Goal: Find specific page/section: Find specific page/section

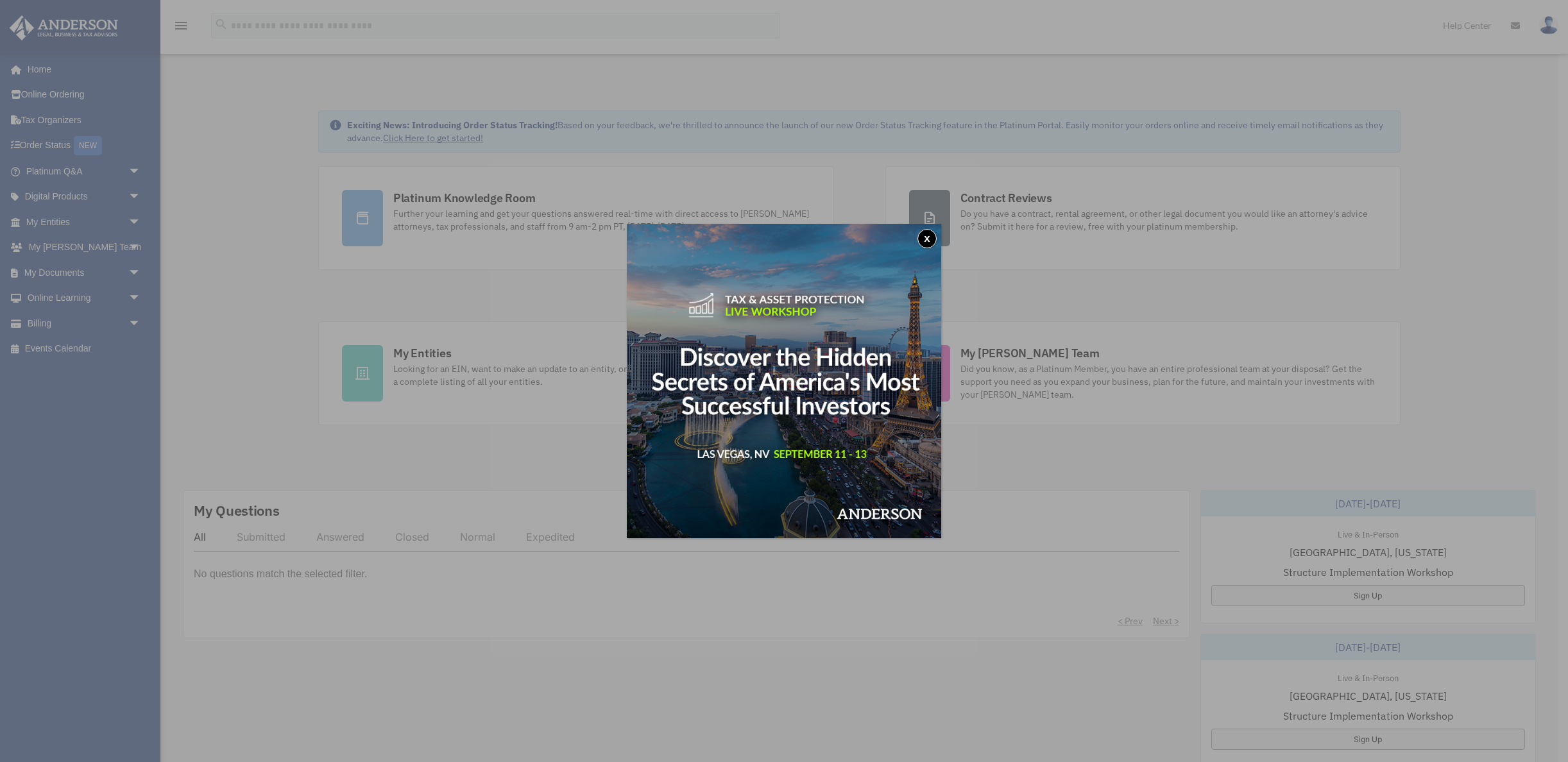
drag, startPoint x: 927, startPoint y: 238, endPoint x: 602, endPoint y: 223, distance: 325.3
click at [927, 239] on button "x" at bounding box center [927, 238] width 19 height 19
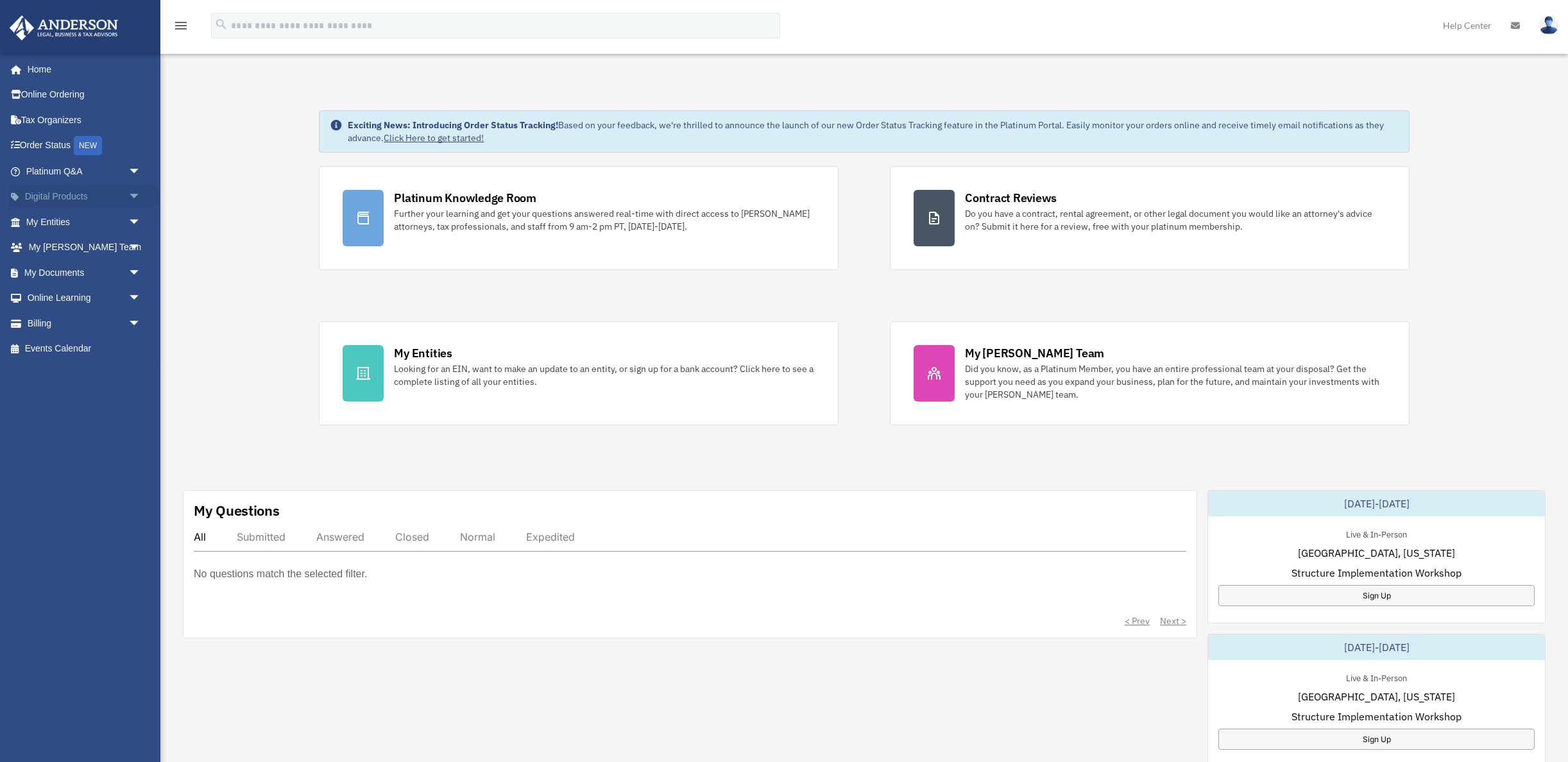
click at [140, 194] on span "arrow_drop_down" at bounding box center [142, 197] width 26 height 27
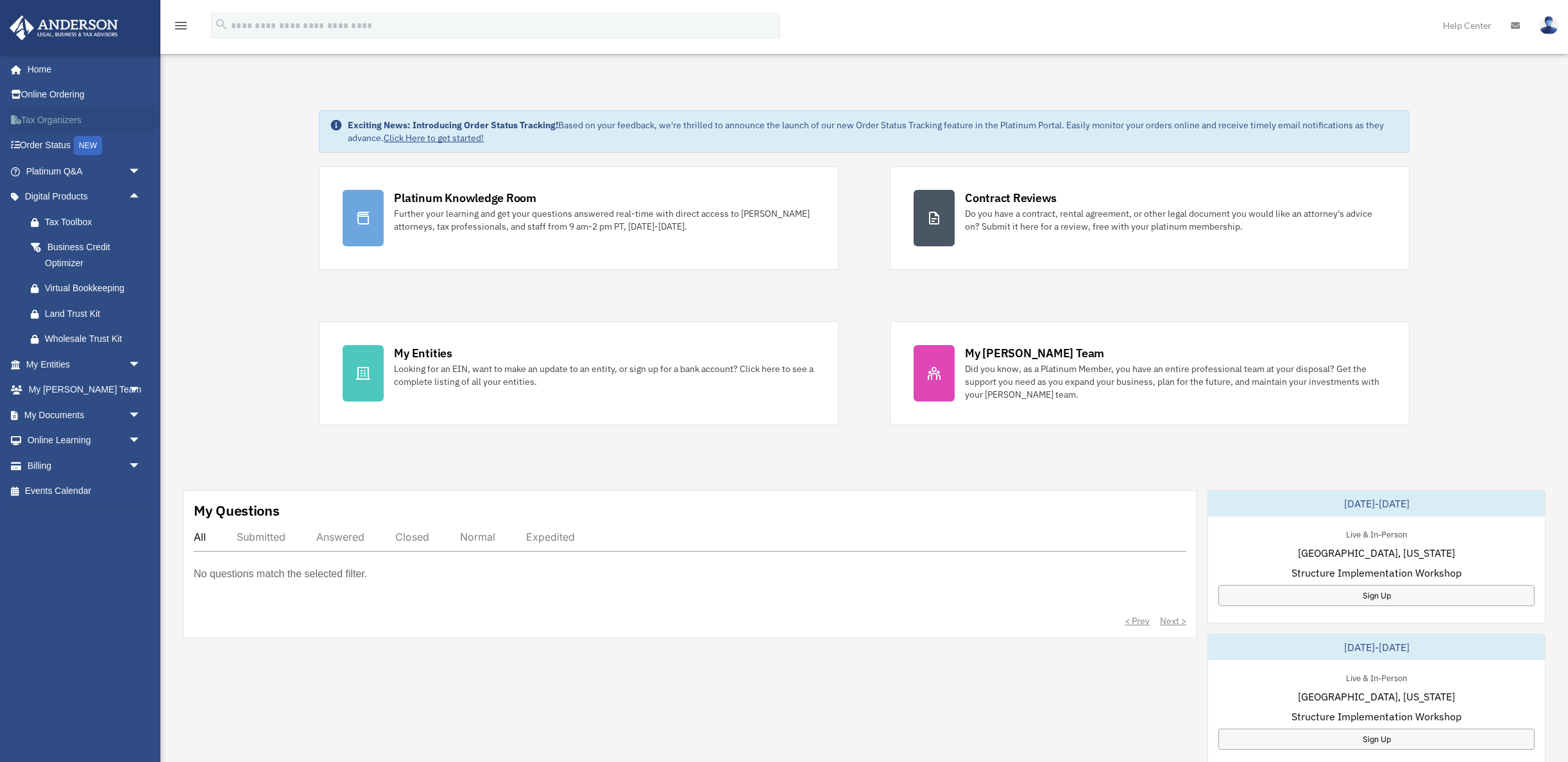
click at [66, 124] on link "Tax Organizers" at bounding box center [84, 120] width 151 height 26
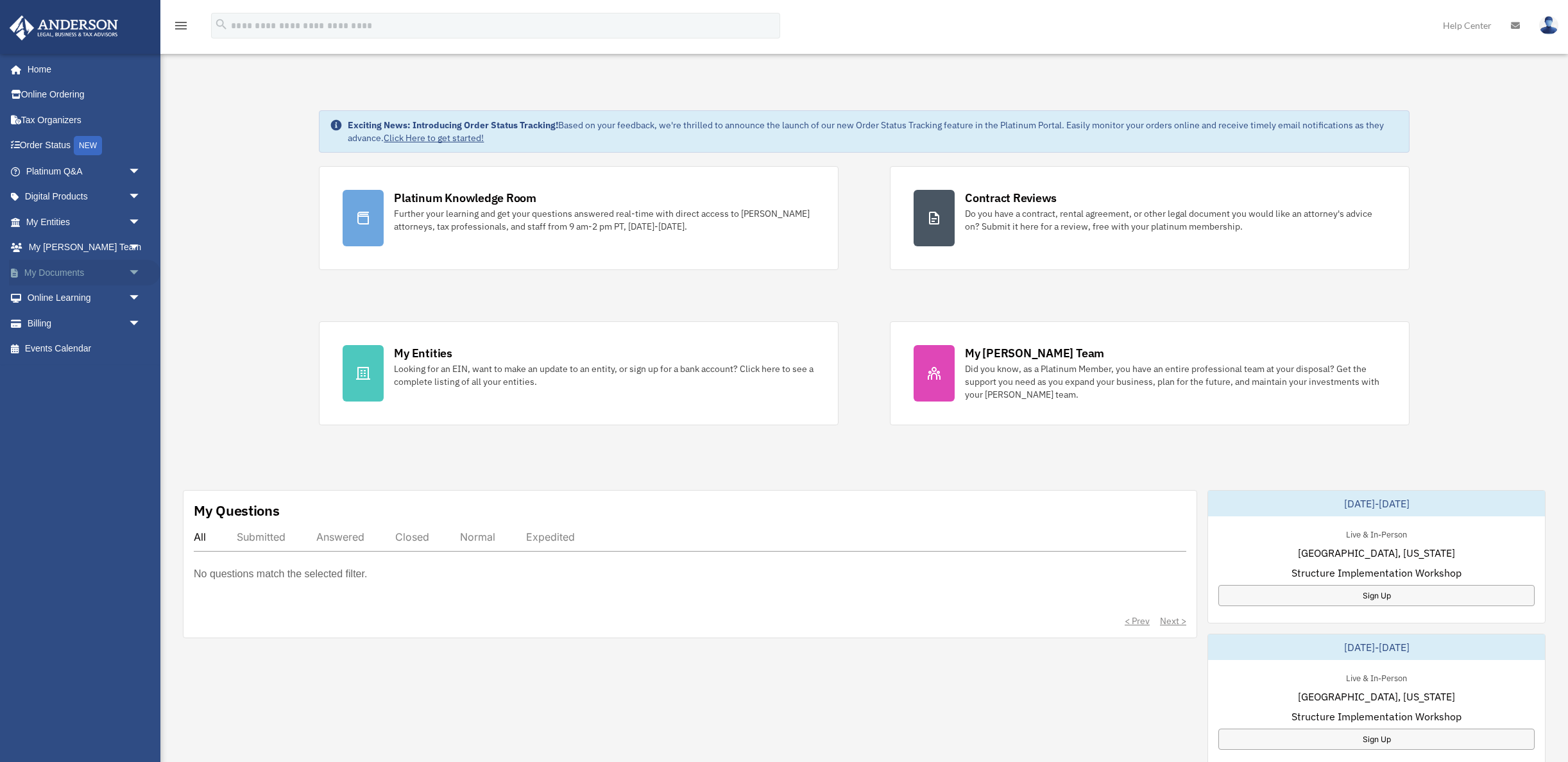
click at [134, 270] on span "arrow_drop_down" at bounding box center [142, 272] width 26 height 27
click at [133, 245] on span "arrow_drop_down" at bounding box center [142, 247] width 26 height 27
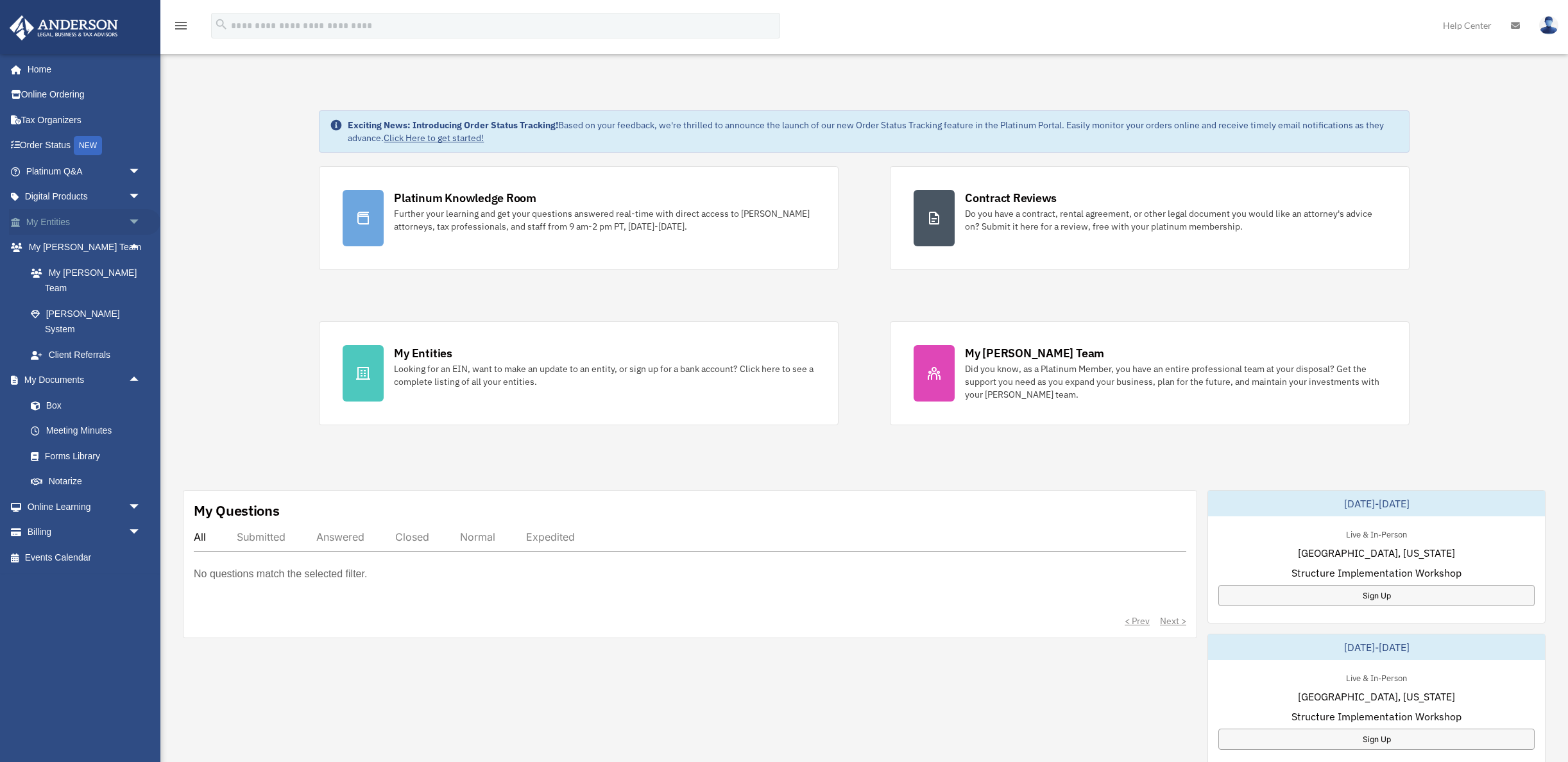
click at [135, 226] on span "arrow_drop_down" at bounding box center [142, 222] width 26 height 27
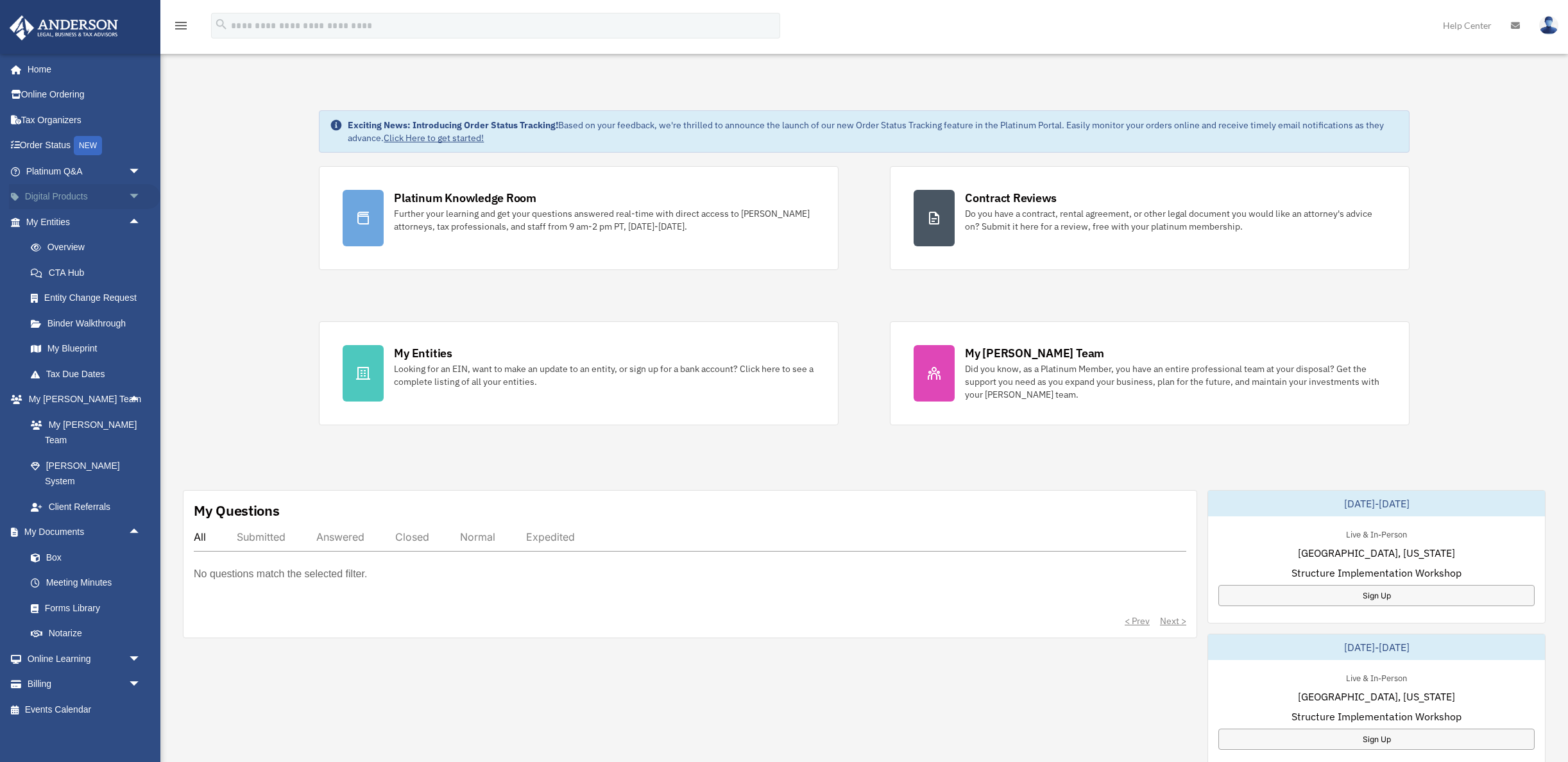
click at [136, 191] on span "arrow_drop_down" at bounding box center [142, 197] width 26 height 27
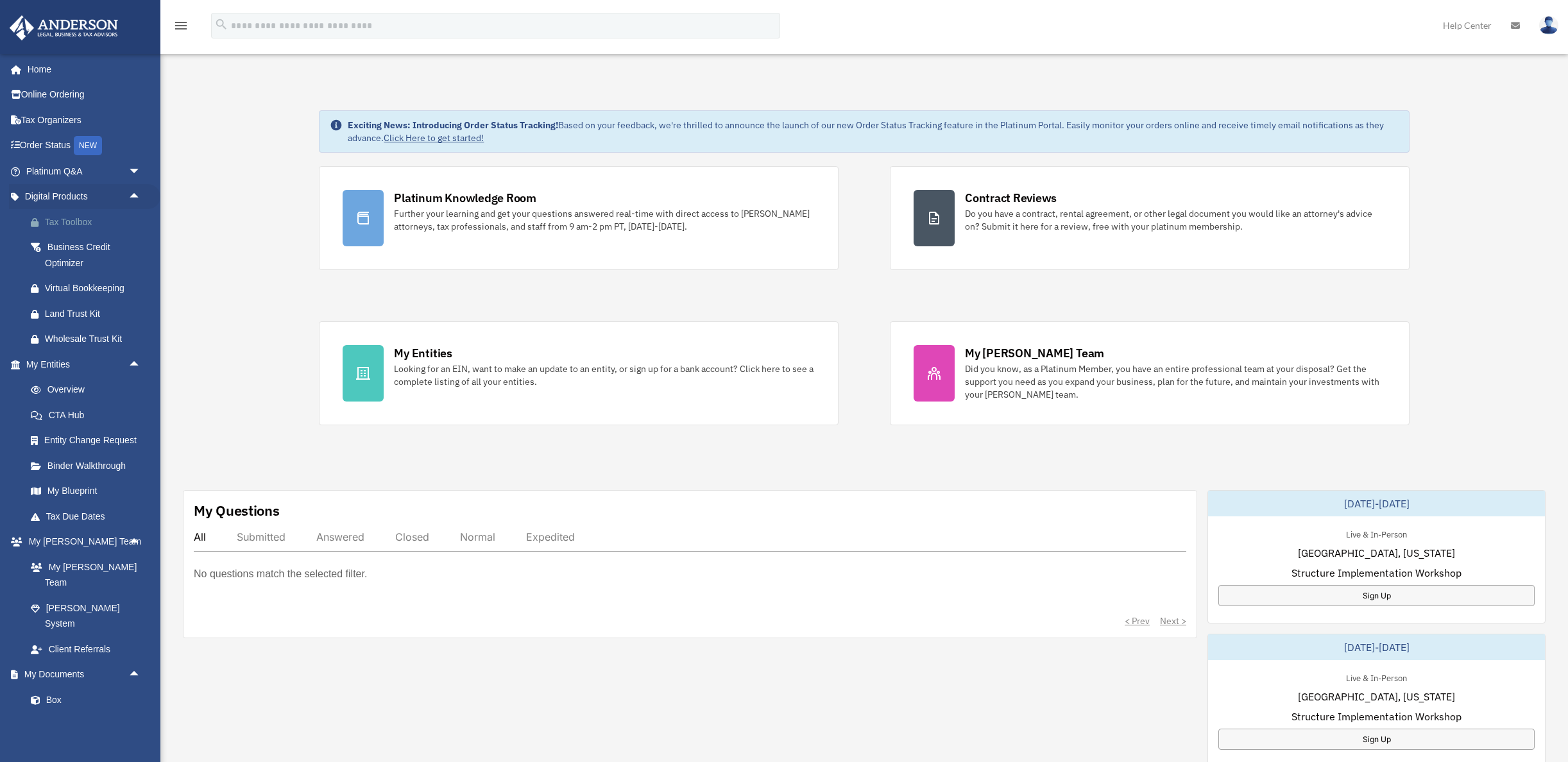
click at [59, 222] on div "Tax Toolbox" at bounding box center [94, 222] width 99 height 16
click at [46, 121] on link "Tax Organizers" at bounding box center [84, 120] width 151 height 26
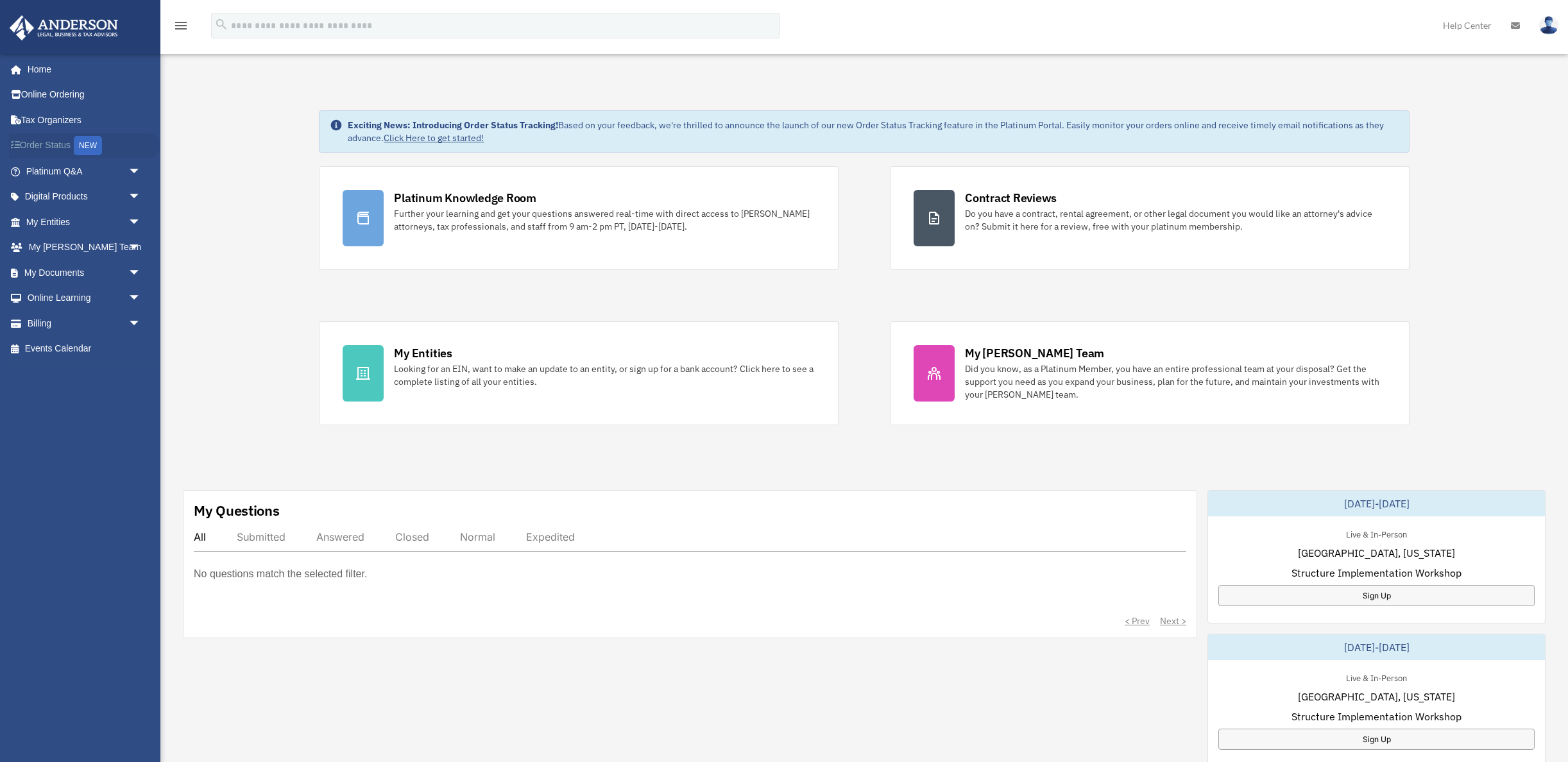
click at [53, 143] on link "Order Status NEW" at bounding box center [84, 145] width 151 height 27
